Goal: Find specific page/section: Find specific page/section

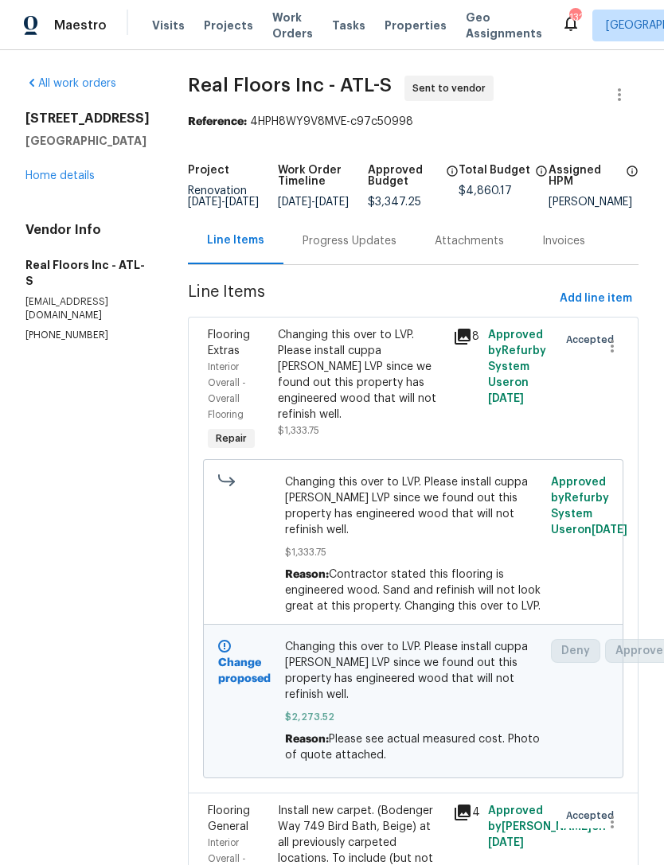
click at [345, 249] on div "Progress Updates" at bounding box center [349, 241] width 94 height 16
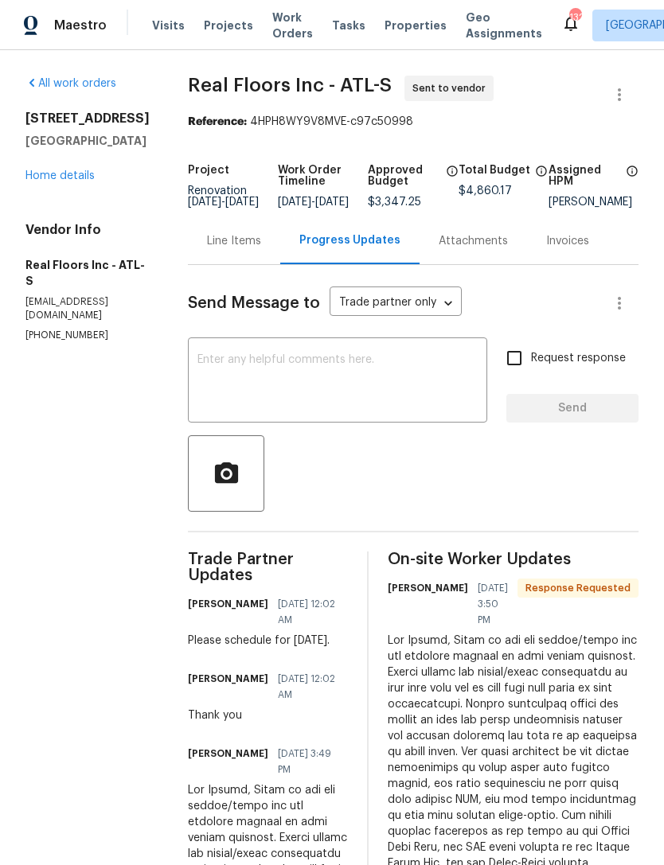
click at [57, 181] on link "Home details" at bounding box center [59, 175] width 69 height 11
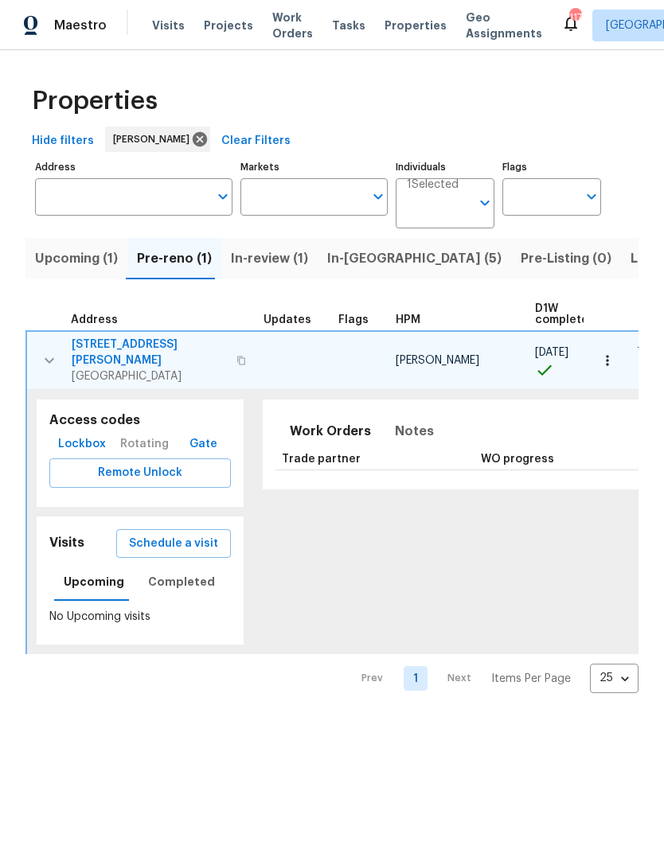
scroll to position [0, 224]
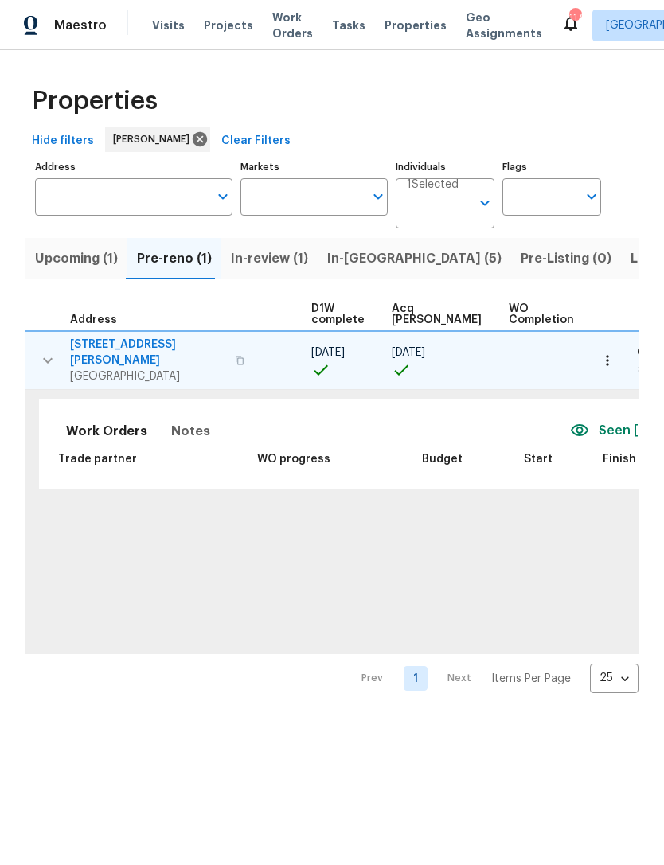
click at [362, 264] on span "In-reno (5)" at bounding box center [414, 258] width 174 height 22
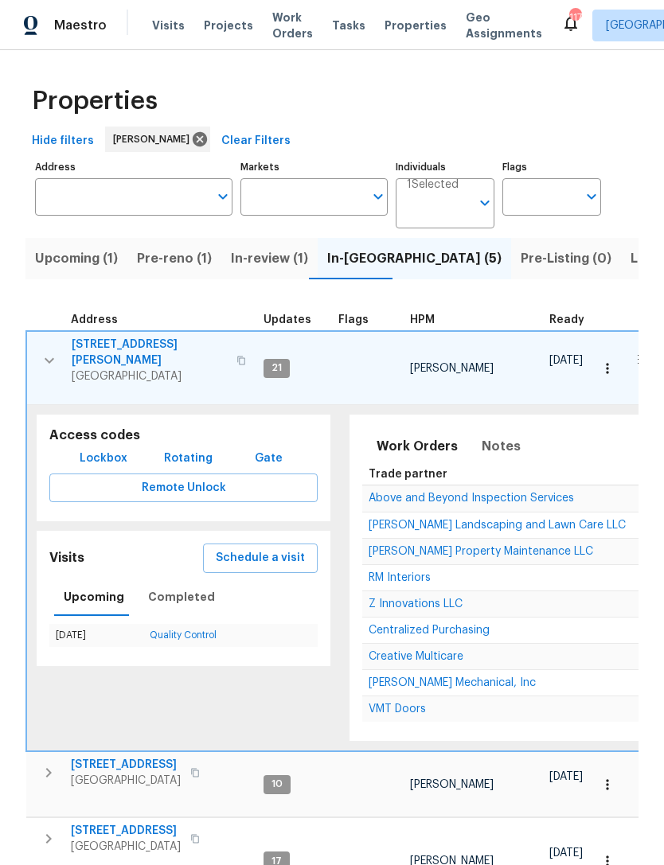
click at [44, 356] on icon "button" at bounding box center [49, 360] width 19 height 19
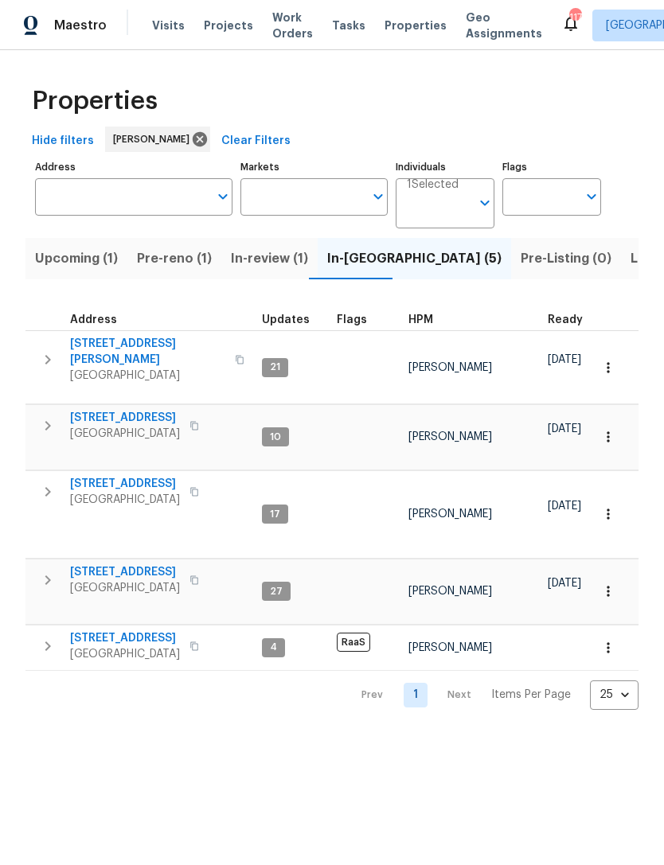
click at [43, 573] on icon "button" at bounding box center [47, 580] width 19 height 19
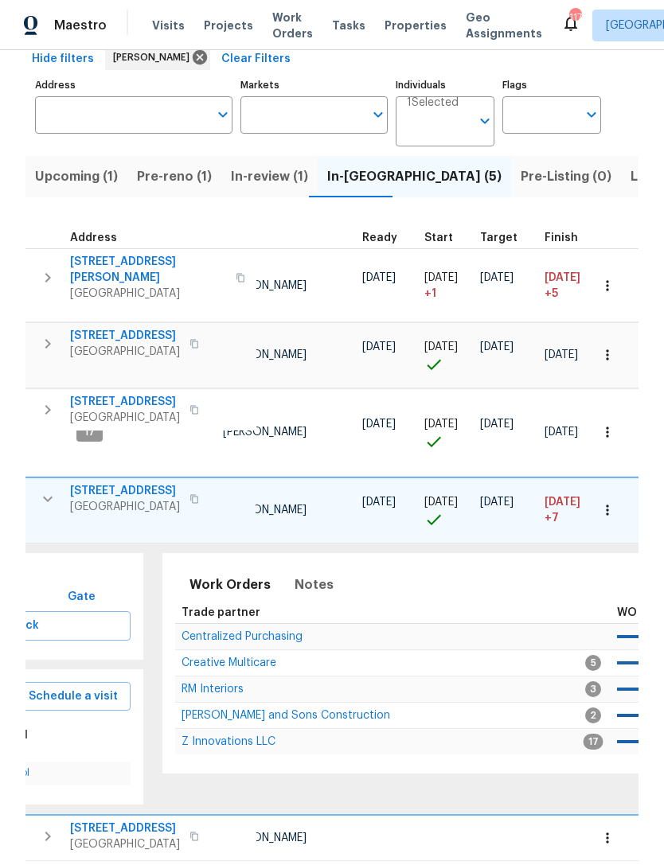
scroll to position [0, 100]
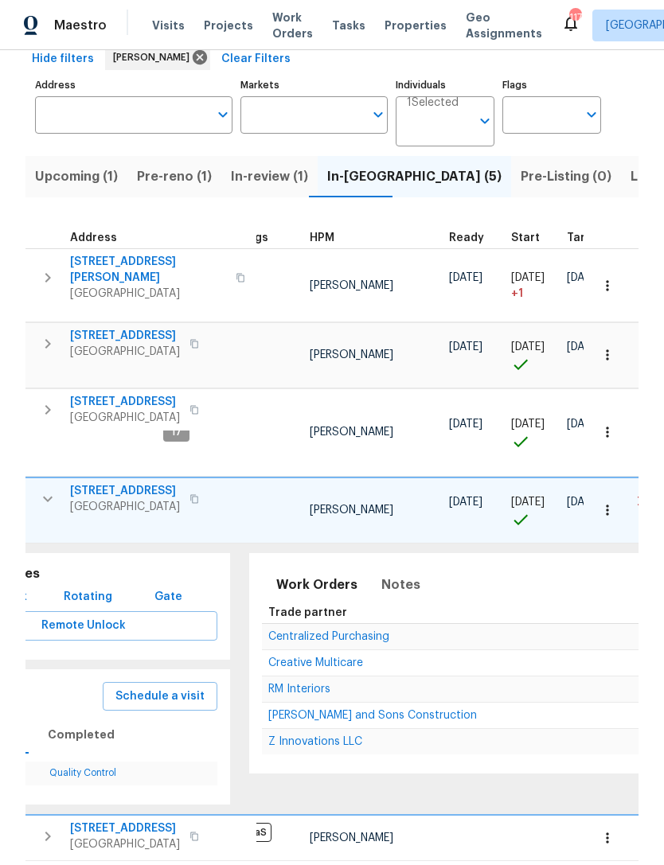
click at [350, 736] on span "Z Innovations LLC" at bounding box center [315, 741] width 94 height 11
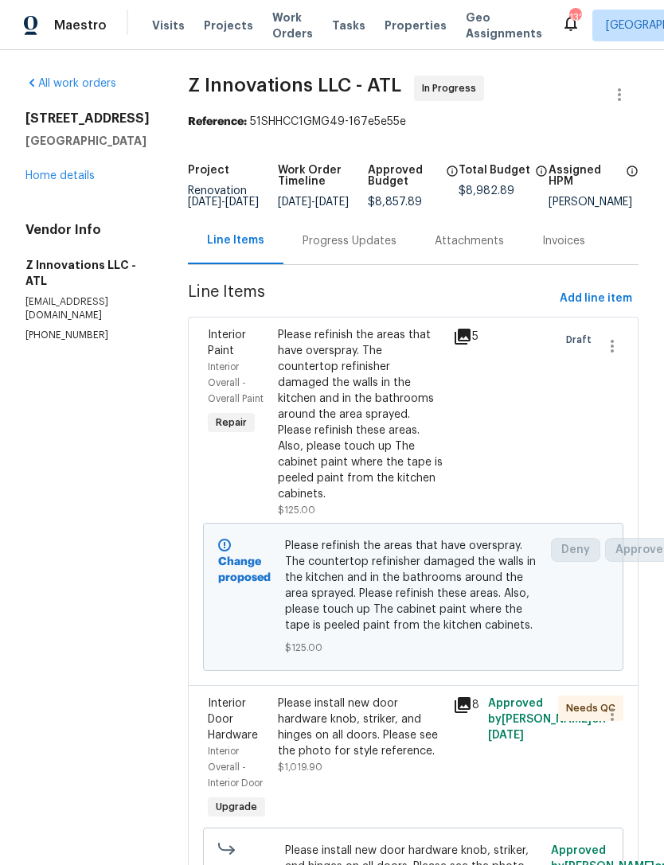
click at [371, 246] on div "Progress Updates" at bounding box center [349, 241] width 94 height 16
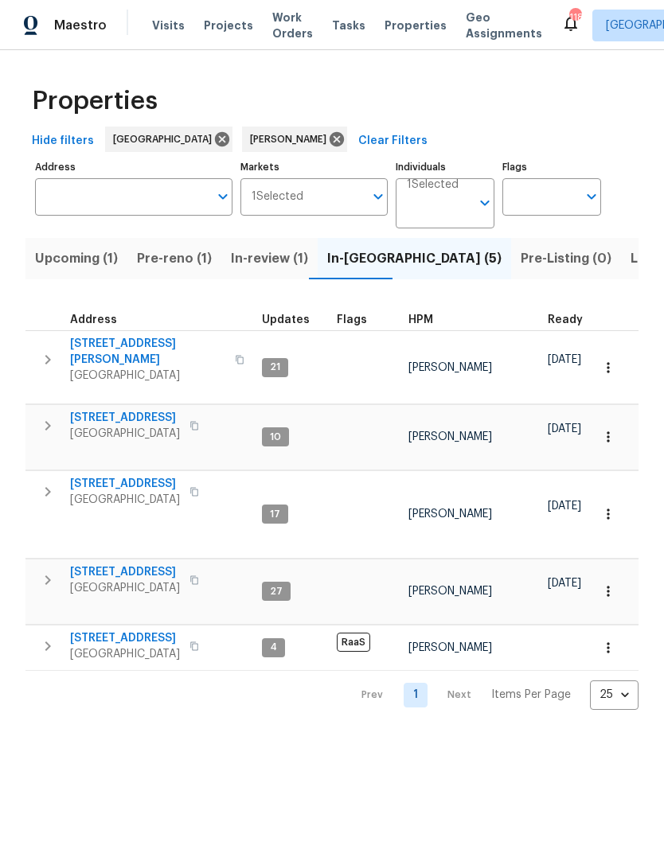
click at [178, 260] on span "Pre-reno (1)" at bounding box center [174, 258] width 75 height 22
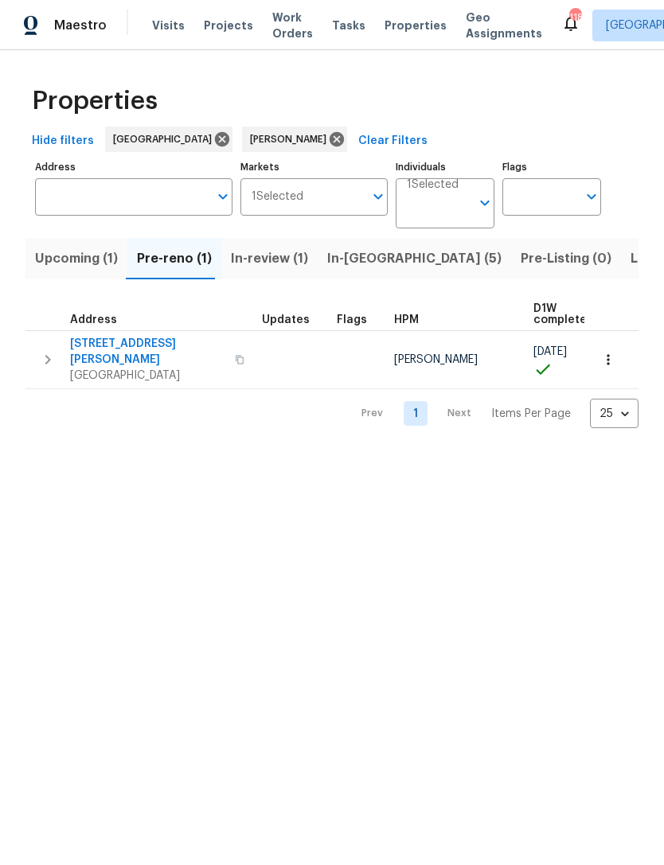
click at [610, 353] on icon "button" at bounding box center [608, 360] width 16 height 16
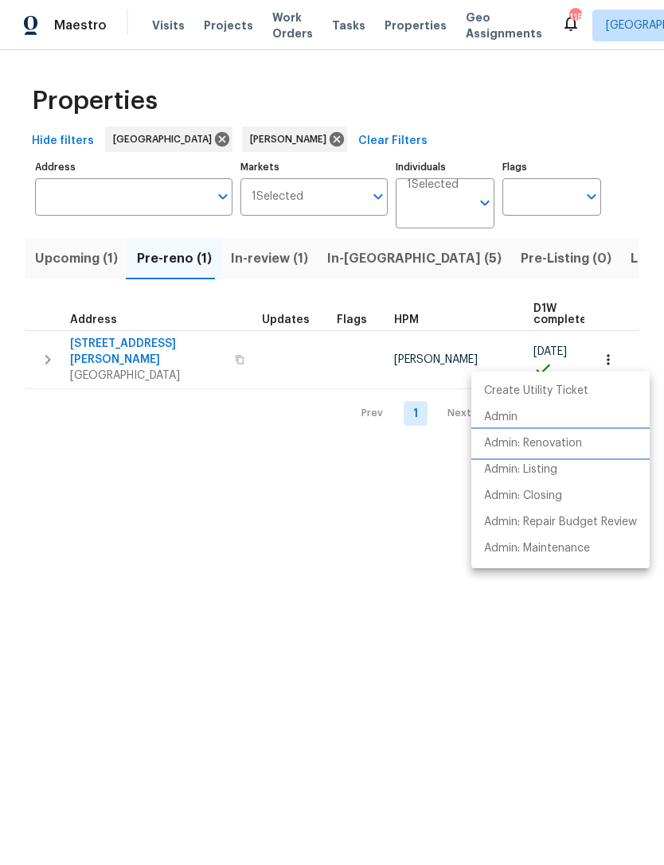
click at [575, 446] on p "Admin: Renovation" at bounding box center [533, 443] width 98 height 17
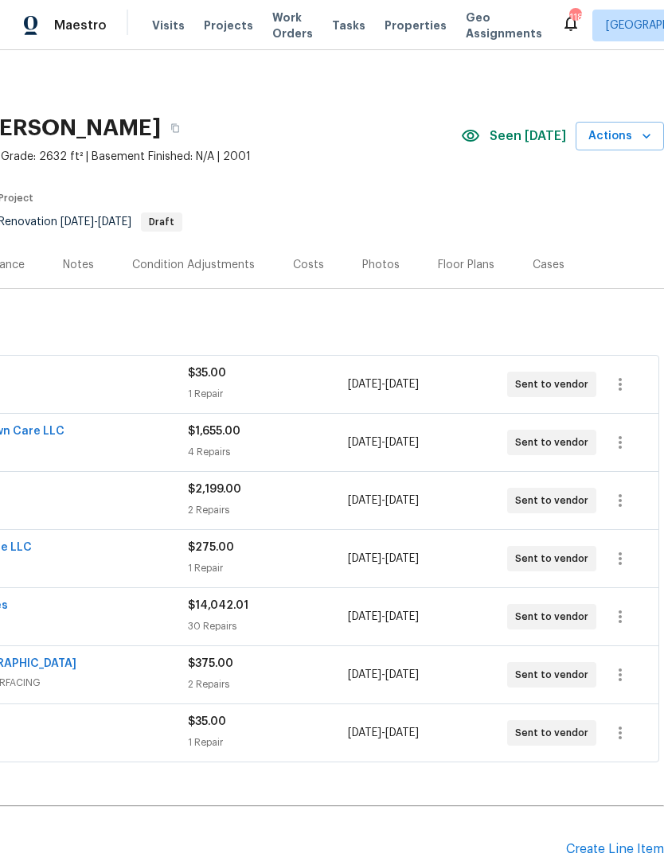
scroll to position [0, 236]
